Goal: Find specific page/section: Find specific page/section

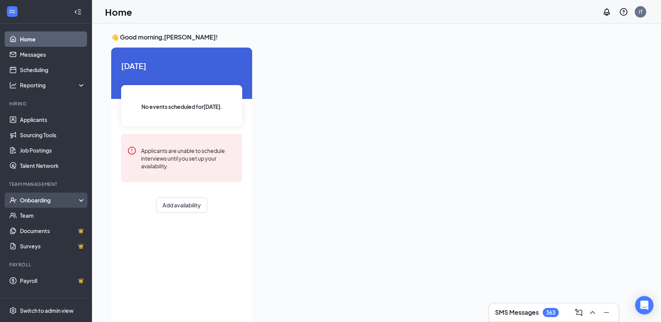
click at [37, 200] on div "Onboarding" at bounding box center [49, 200] width 59 height 8
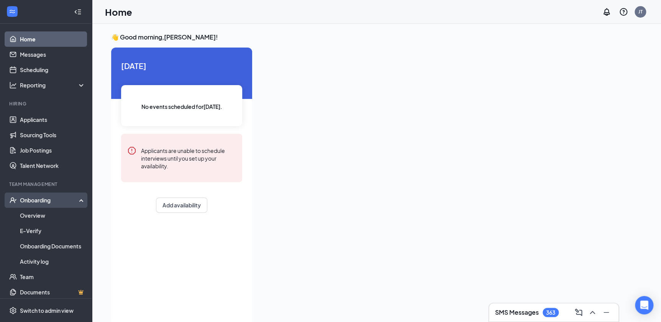
click at [49, 207] on div "Onboarding" at bounding box center [46, 199] width 92 height 15
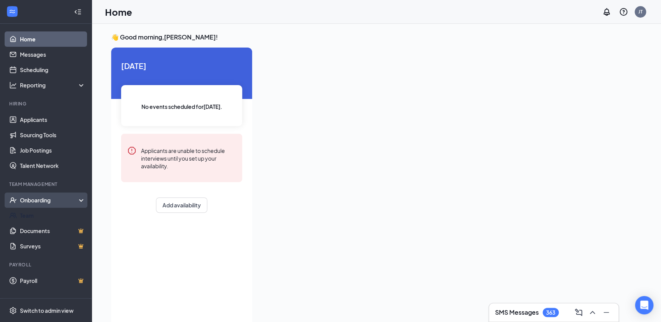
click at [49, 211] on link "Team" at bounding box center [53, 215] width 66 height 15
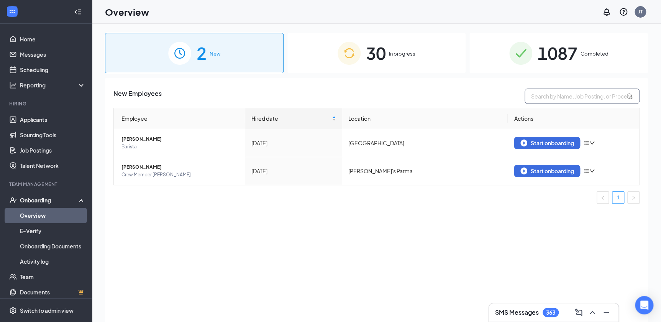
click at [561, 95] on input "text" at bounding box center [582, 96] width 115 height 15
click at [570, 57] on span "1087" at bounding box center [558, 53] width 40 height 26
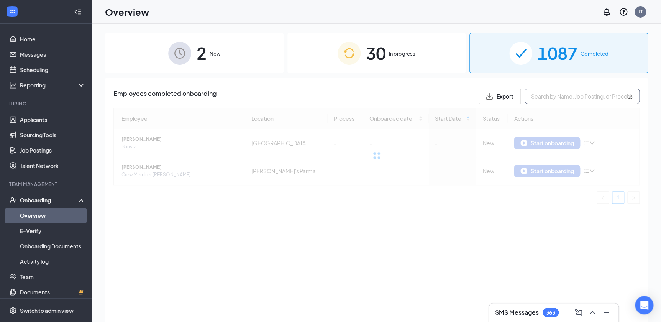
click at [572, 96] on input "text" at bounding box center [582, 96] width 115 height 15
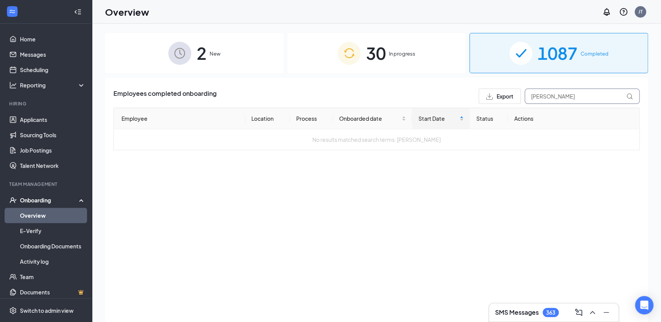
drag, startPoint x: 563, startPoint y: 97, endPoint x: 494, endPoint y: 97, distance: 69.0
click at [494, 97] on div "Export lovejoy" at bounding box center [559, 96] width 161 height 15
type input "evelyn"
